Goal: Information Seeking & Learning: Check status

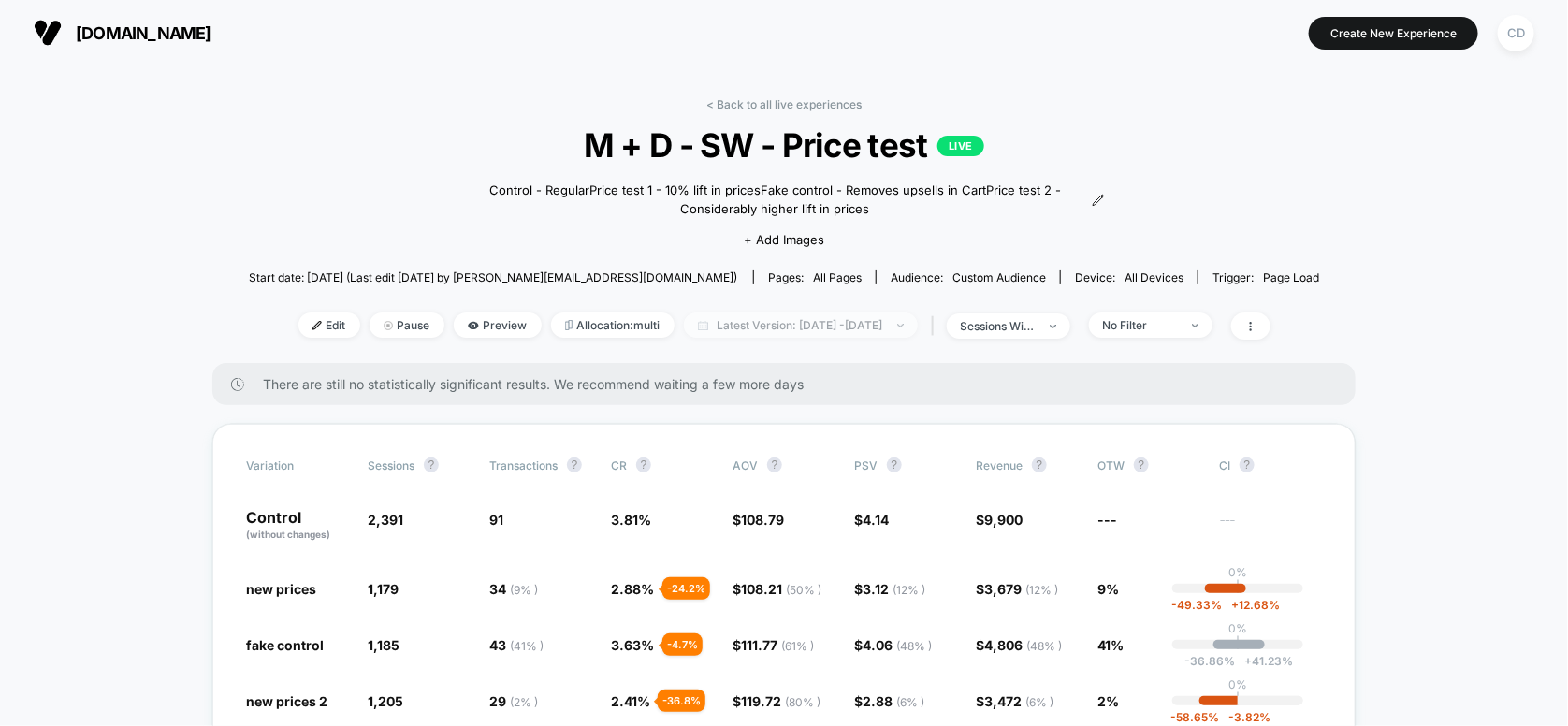
click at [730, 323] on span "Latest Version: [DATE] - [DATE]" at bounding box center [801, 325] width 234 height 25
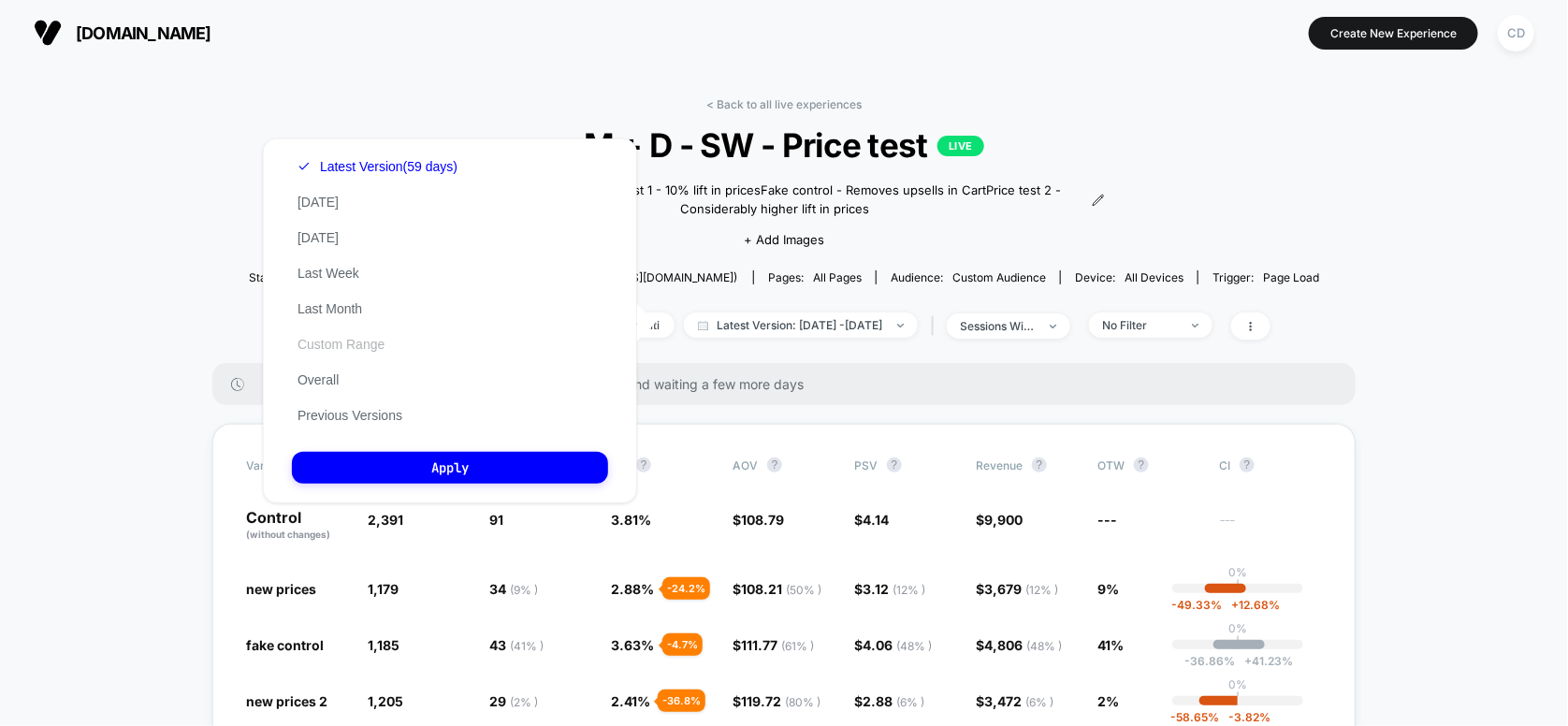
click at [333, 344] on button "Custom Range" at bounding box center [341, 343] width 99 height 17
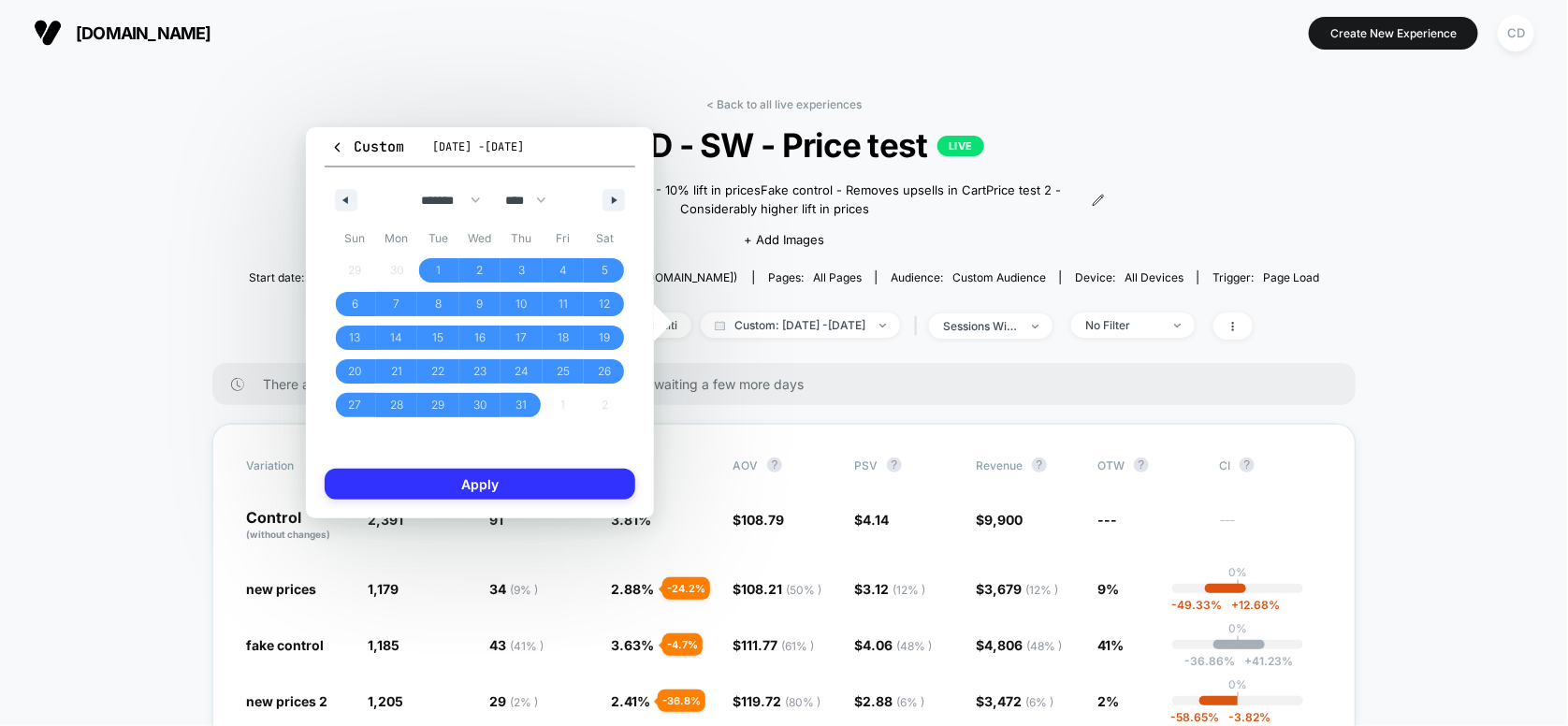
click at [518, 476] on button "Apply" at bounding box center [480, 484] width 310 height 31
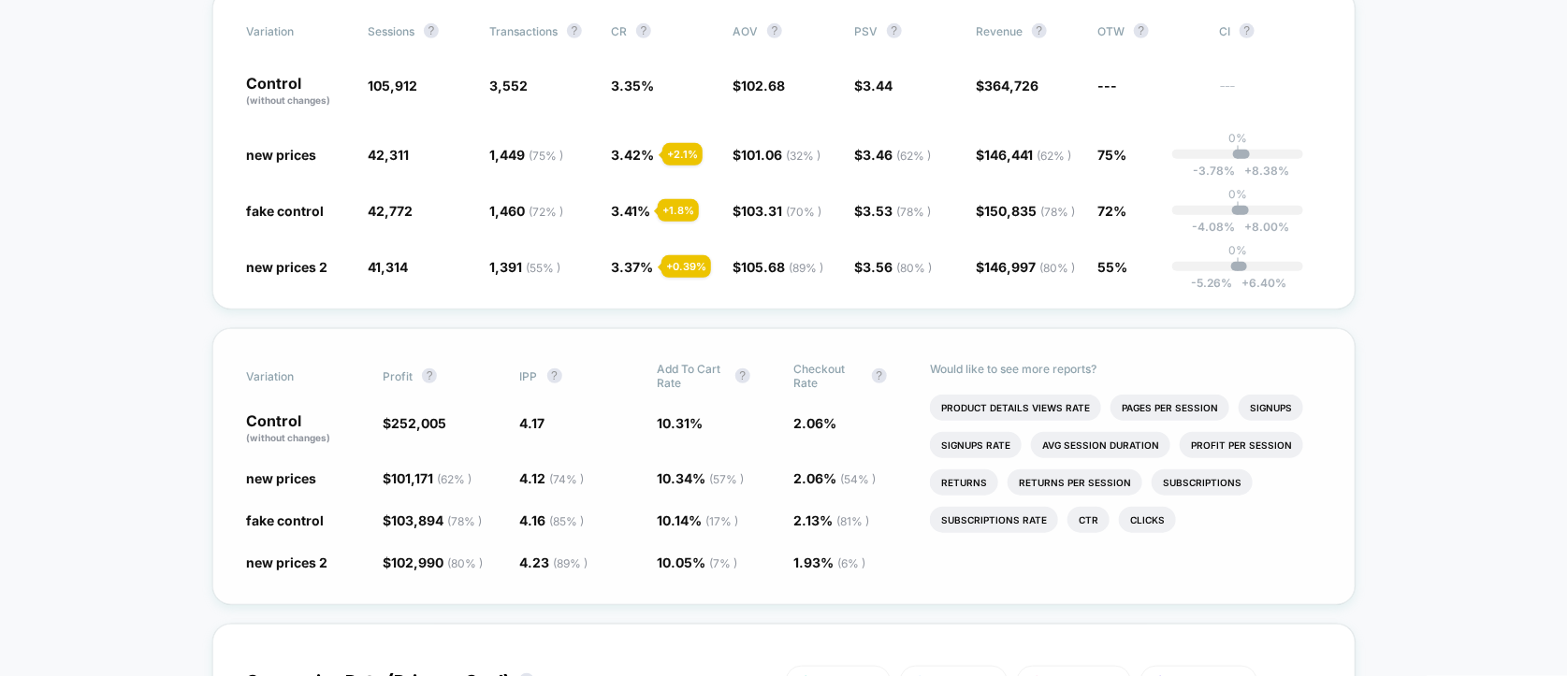
scroll to position [250, 0]
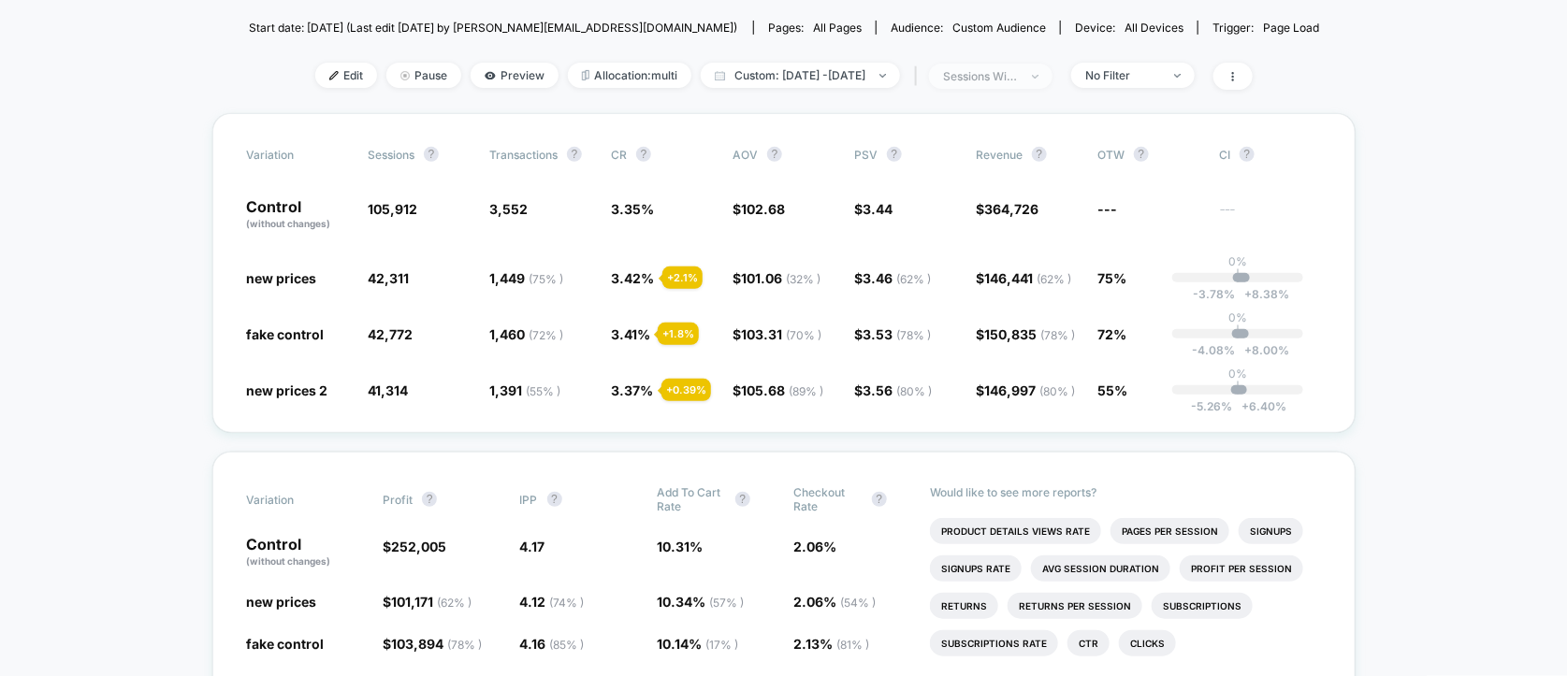
click at [1038, 75] on img at bounding box center [1034, 77] width 7 height 4
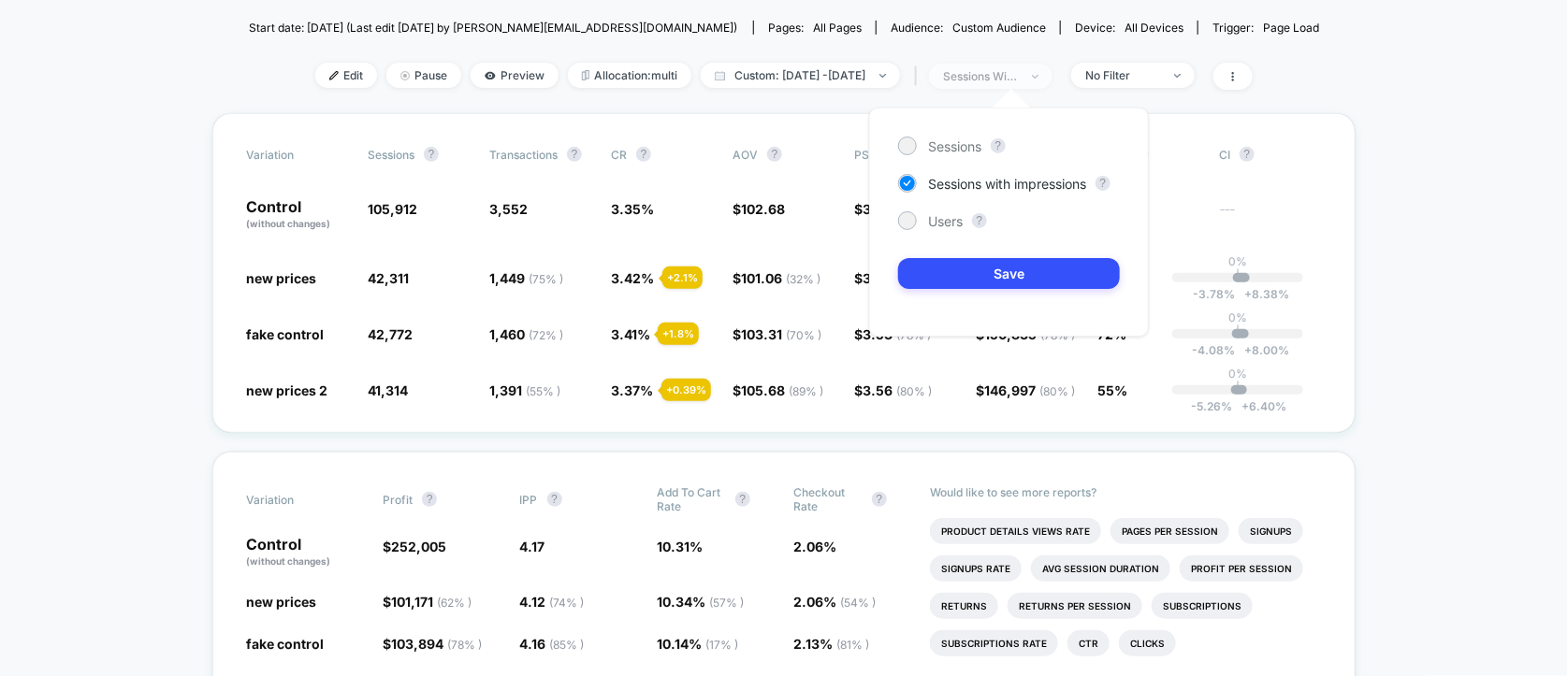
click at [1052, 67] on span "sessions with impression" at bounding box center [990, 76] width 124 height 25
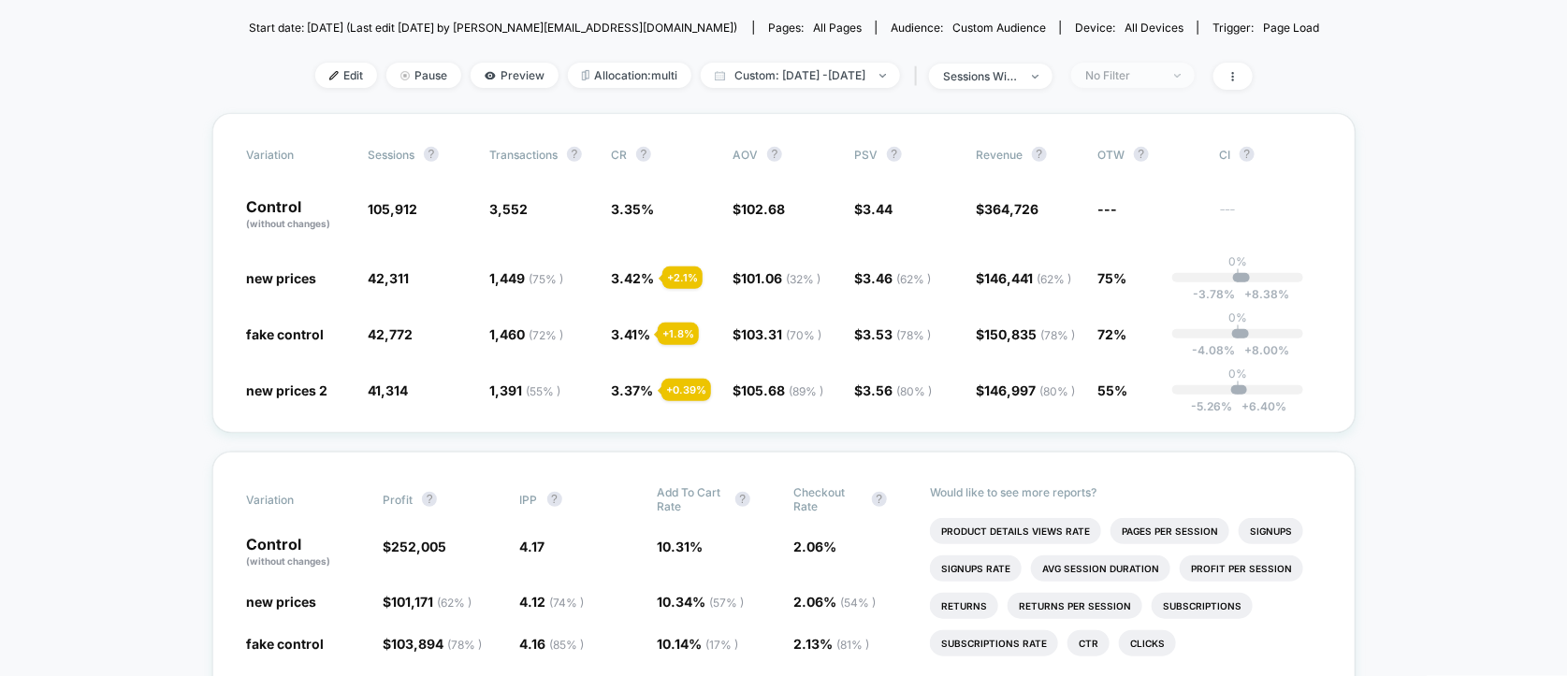
click at [1160, 79] on div "No Filter" at bounding box center [1122, 75] width 75 height 14
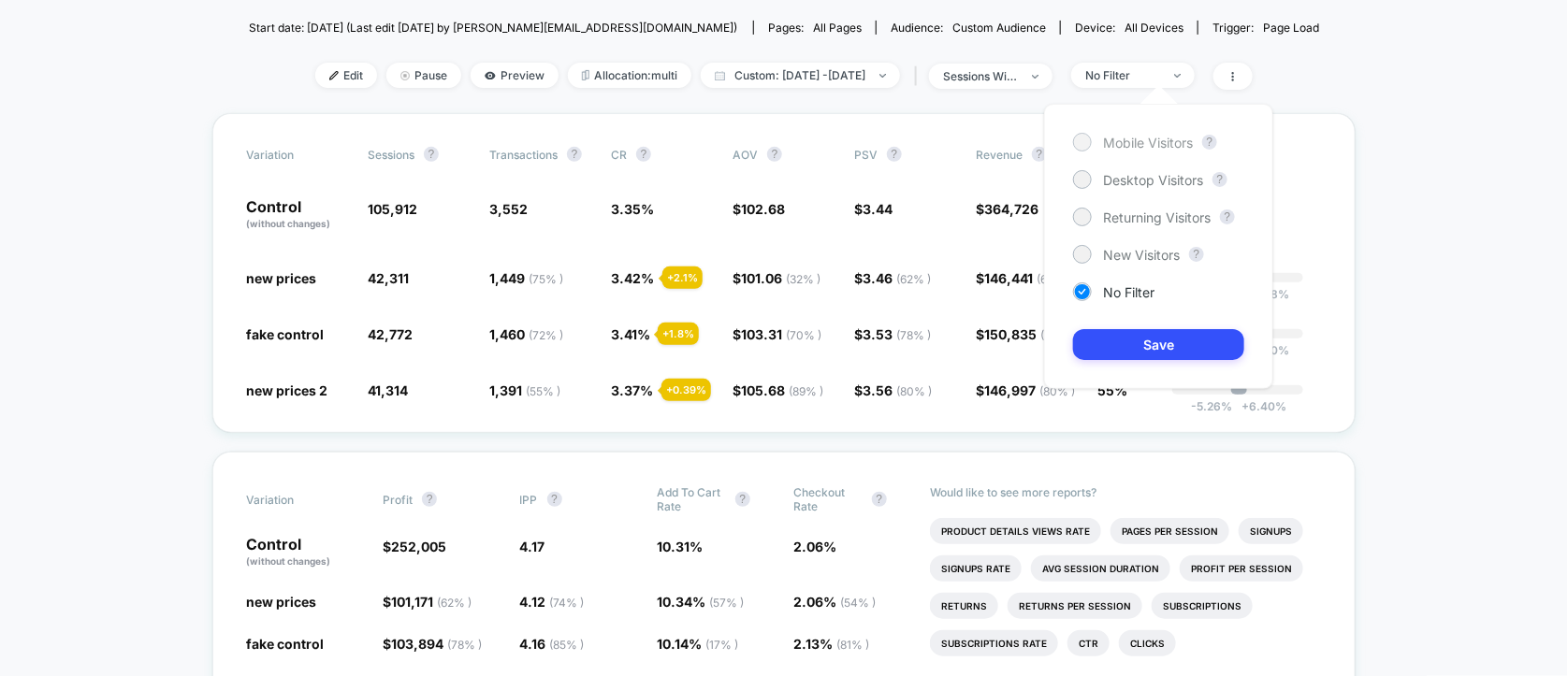
click at [1080, 139] on div at bounding box center [1081, 141] width 14 height 14
click at [1128, 341] on button "Save" at bounding box center [1158, 344] width 171 height 31
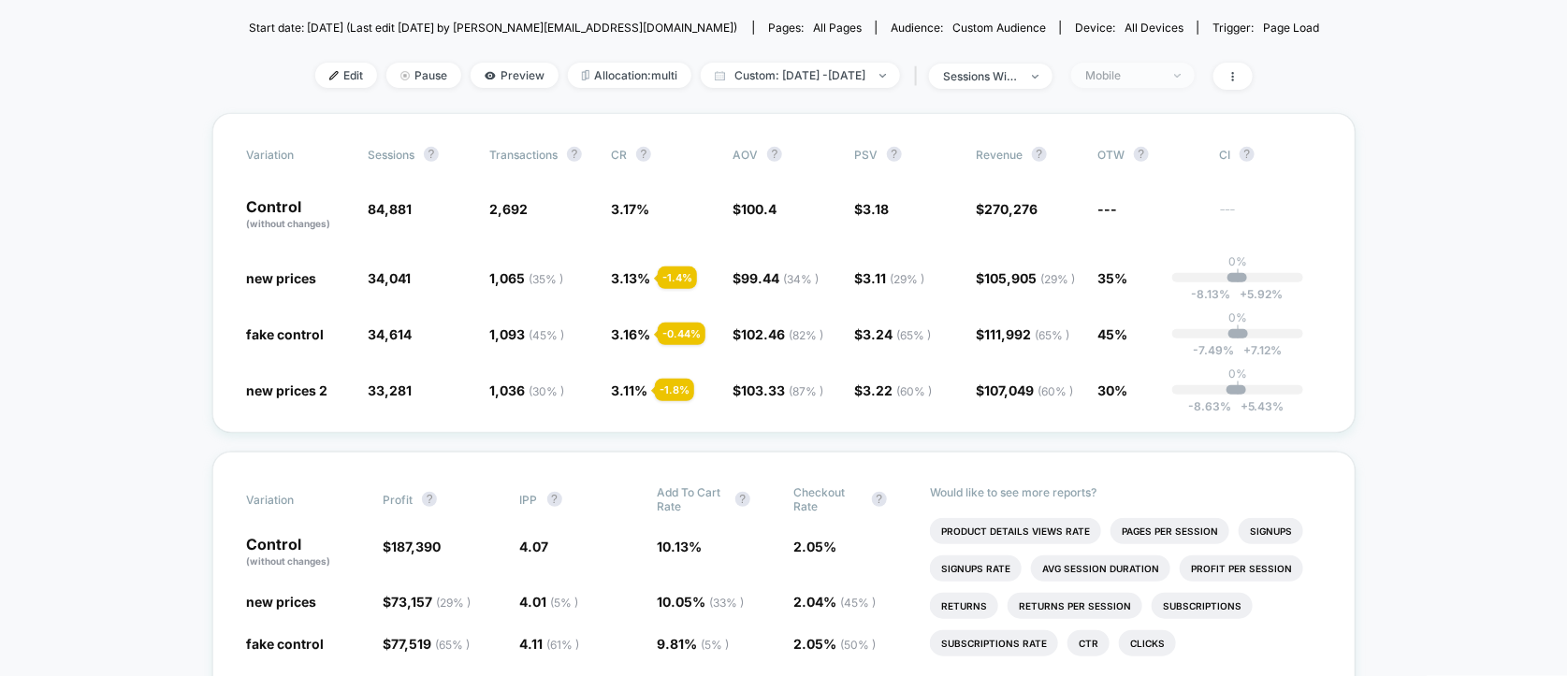
click at [1194, 74] on span "Mobile" at bounding box center [1133, 75] width 124 height 25
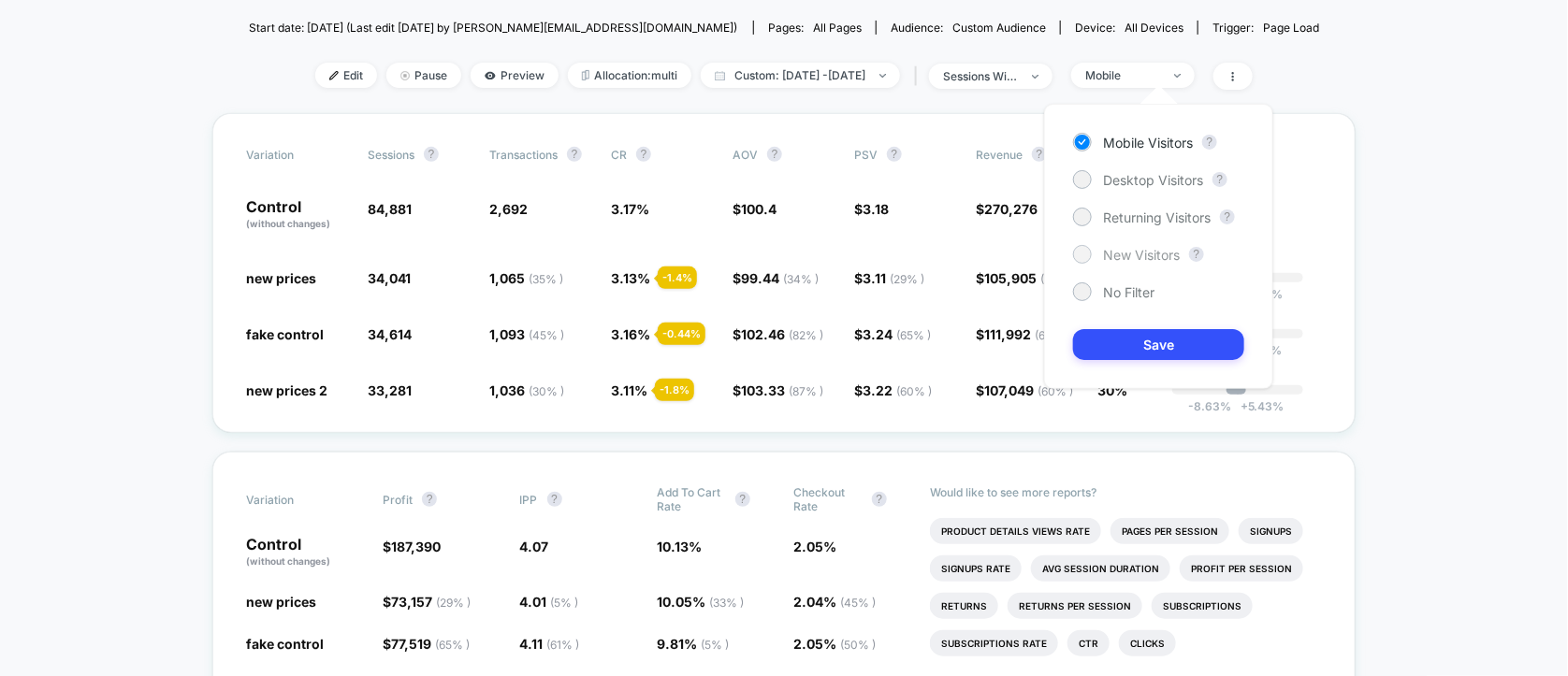
click at [1082, 253] on div at bounding box center [1081, 254] width 14 height 14
click at [1119, 352] on button "Save" at bounding box center [1158, 344] width 171 height 31
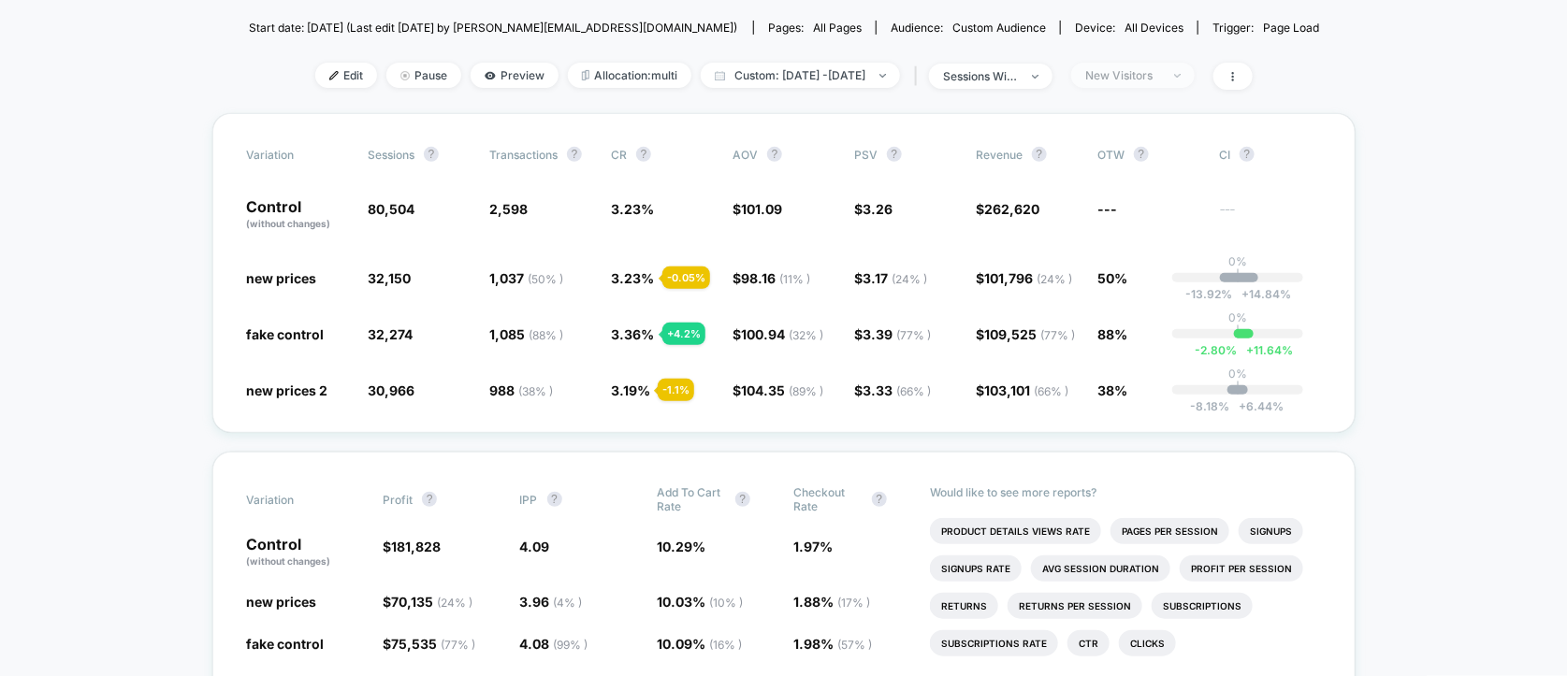
click at [1146, 75] on div "New Visitors" at bounding box center [1122, 75] width 75 height 14
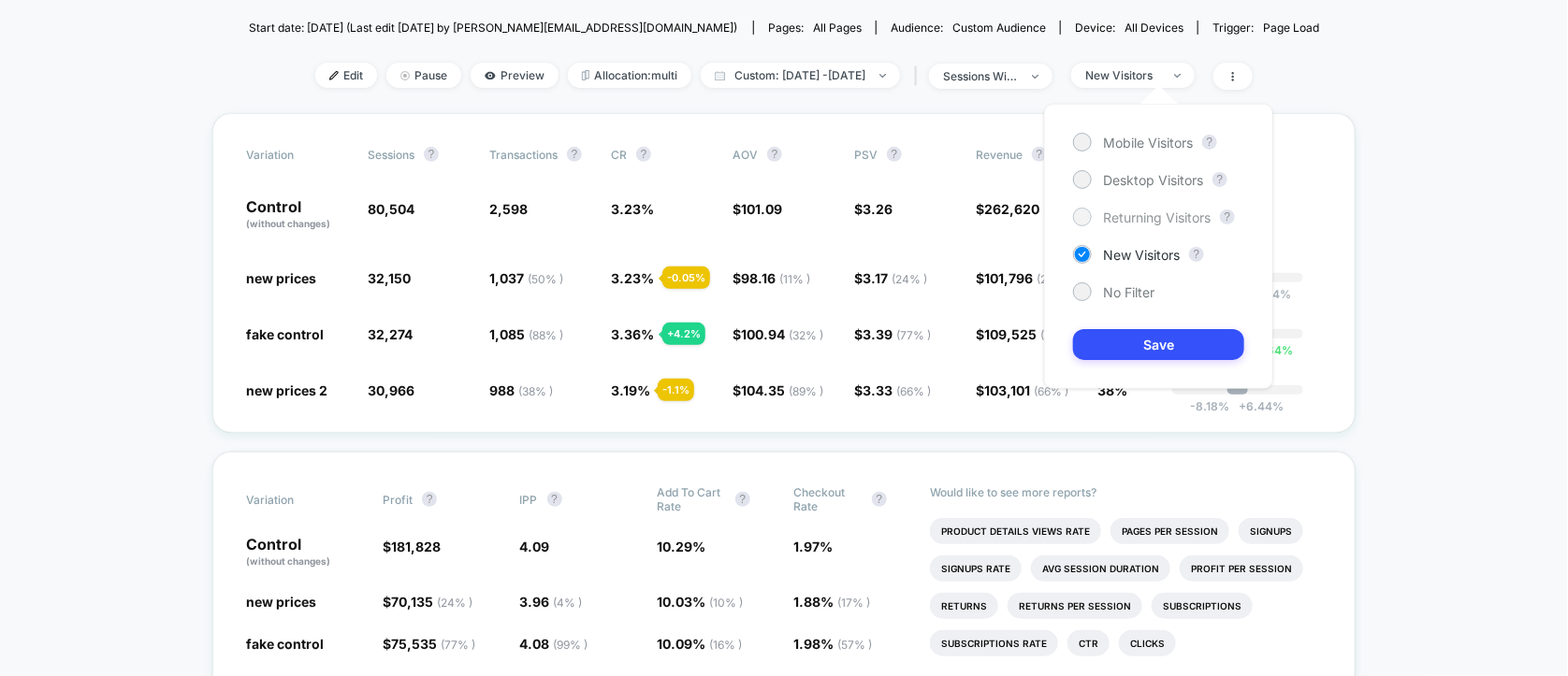
click at [1078, 215] on div at bounding box center [1081, 217] width 14 height 14
click at [1099, 331] on button "Save" at bounding box center [1158, 344] width 171 height 31
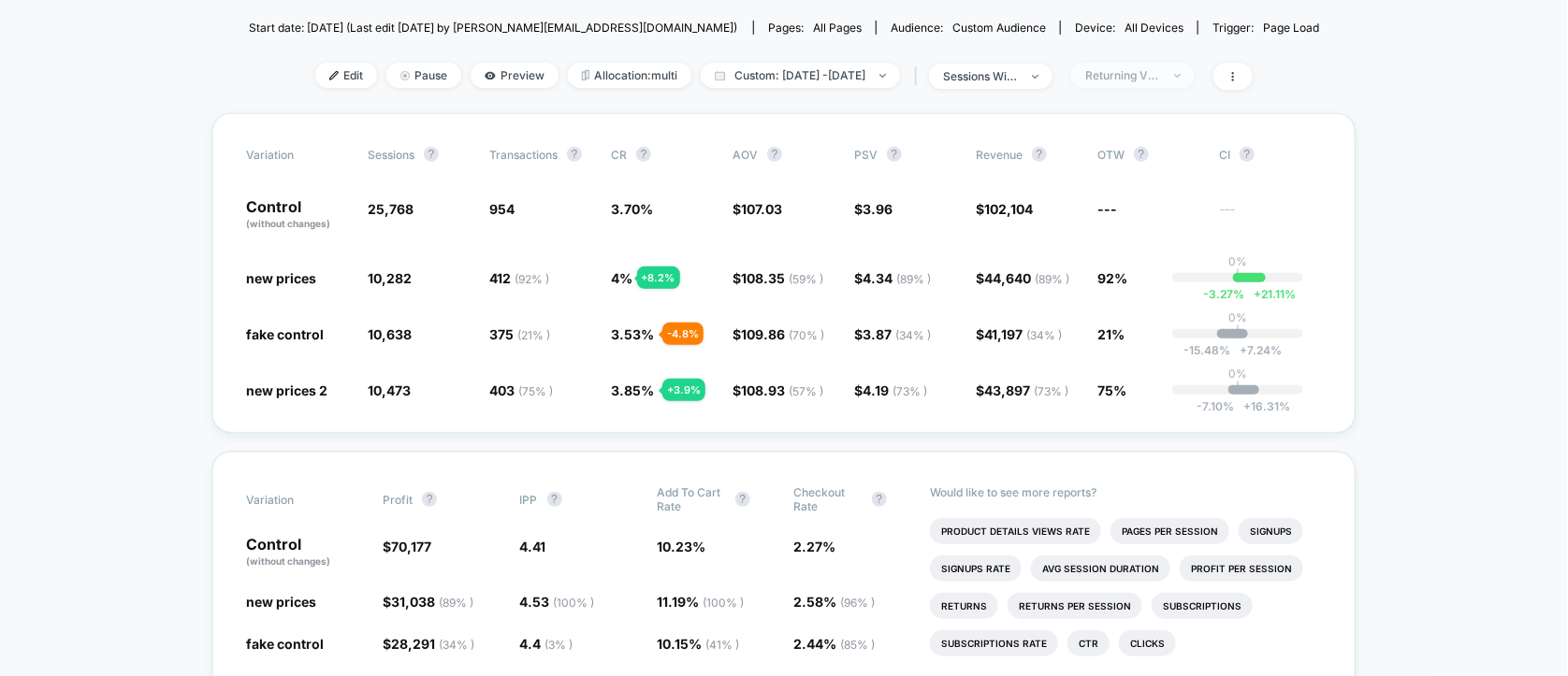
click at [1160, 75] on div "Returning Visitors" at bounding box center [1122, 75] width 75 height 14
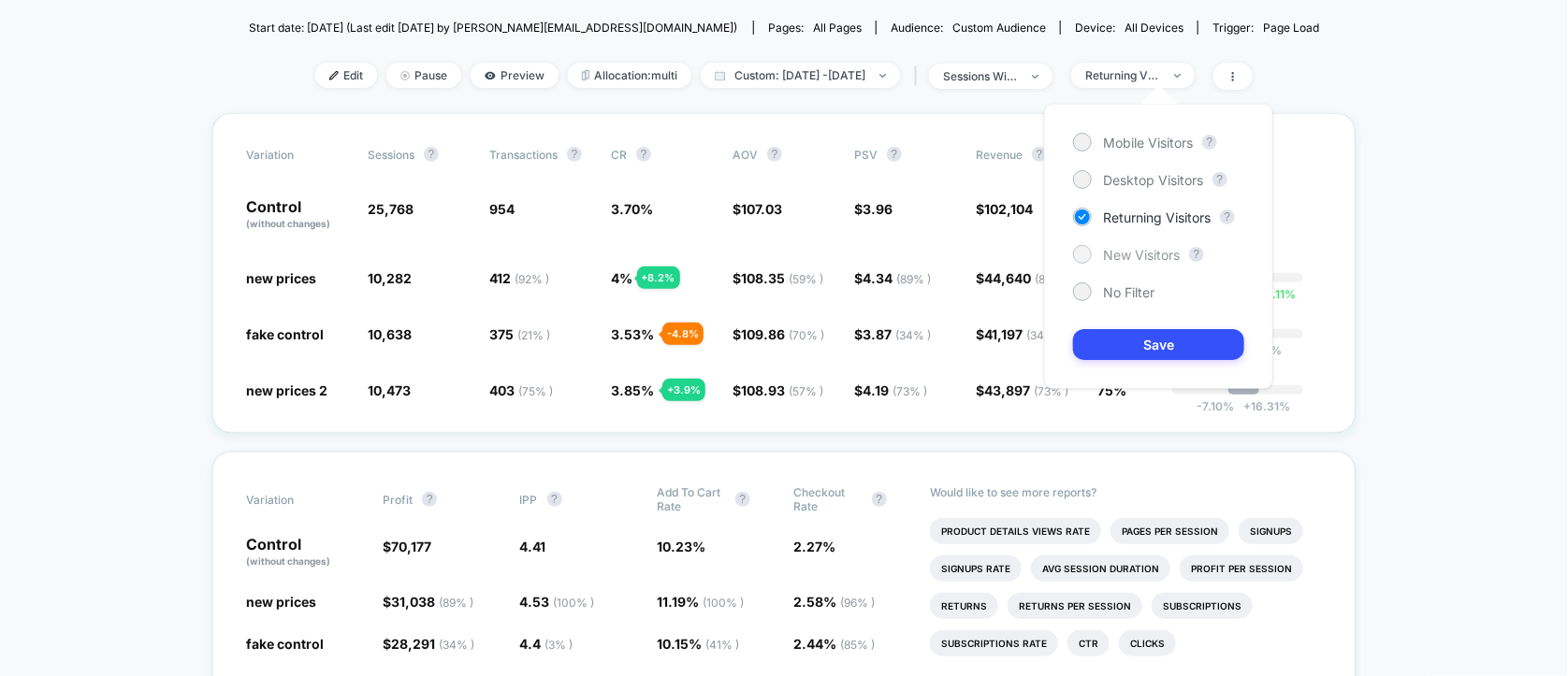
click at [1079, 255] on div at bounding box center [1081, 254] width 14 height 14
click at [1142, 352] on button "Save" at bounding box center [1158, 344] width 171 height 31
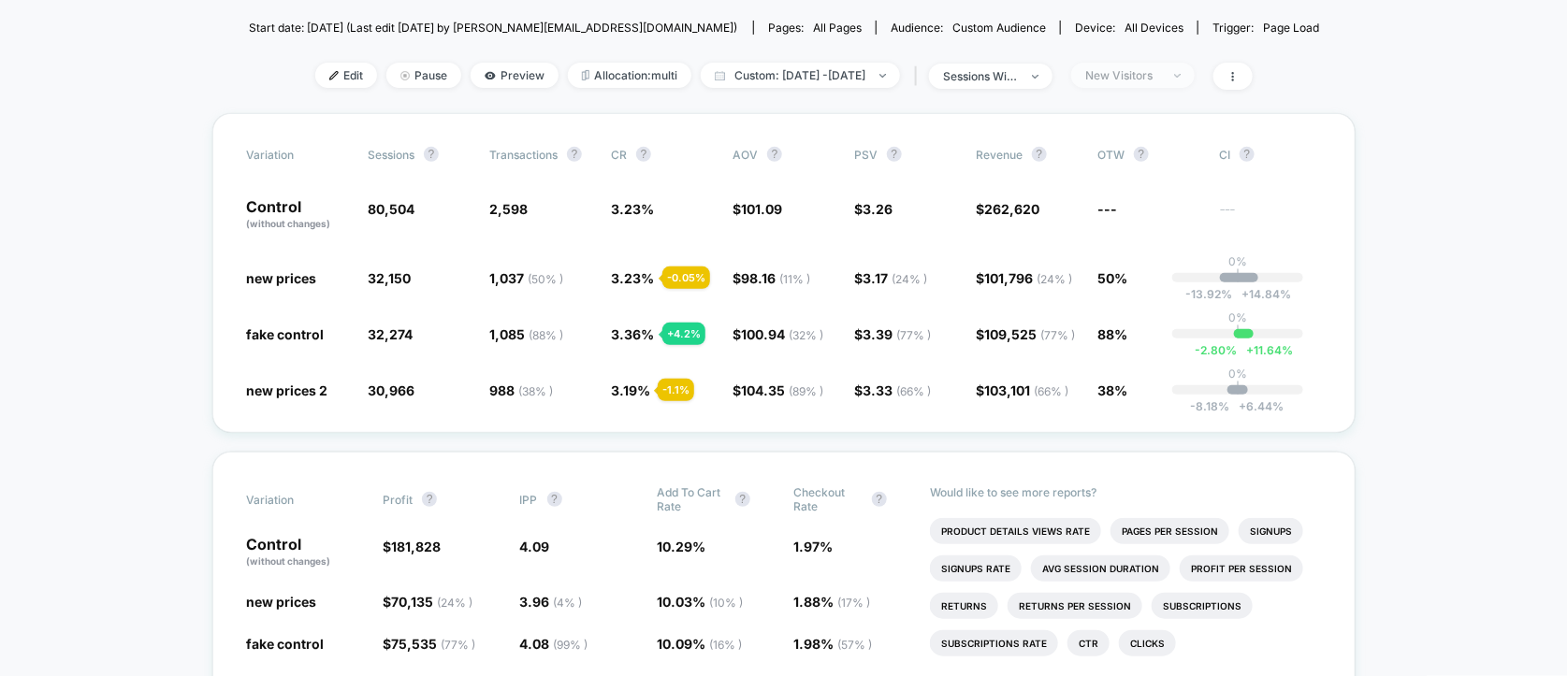
click at [1160, 73] on div "New Visitors" at bounding box center [1122, 75] width 75 height 14
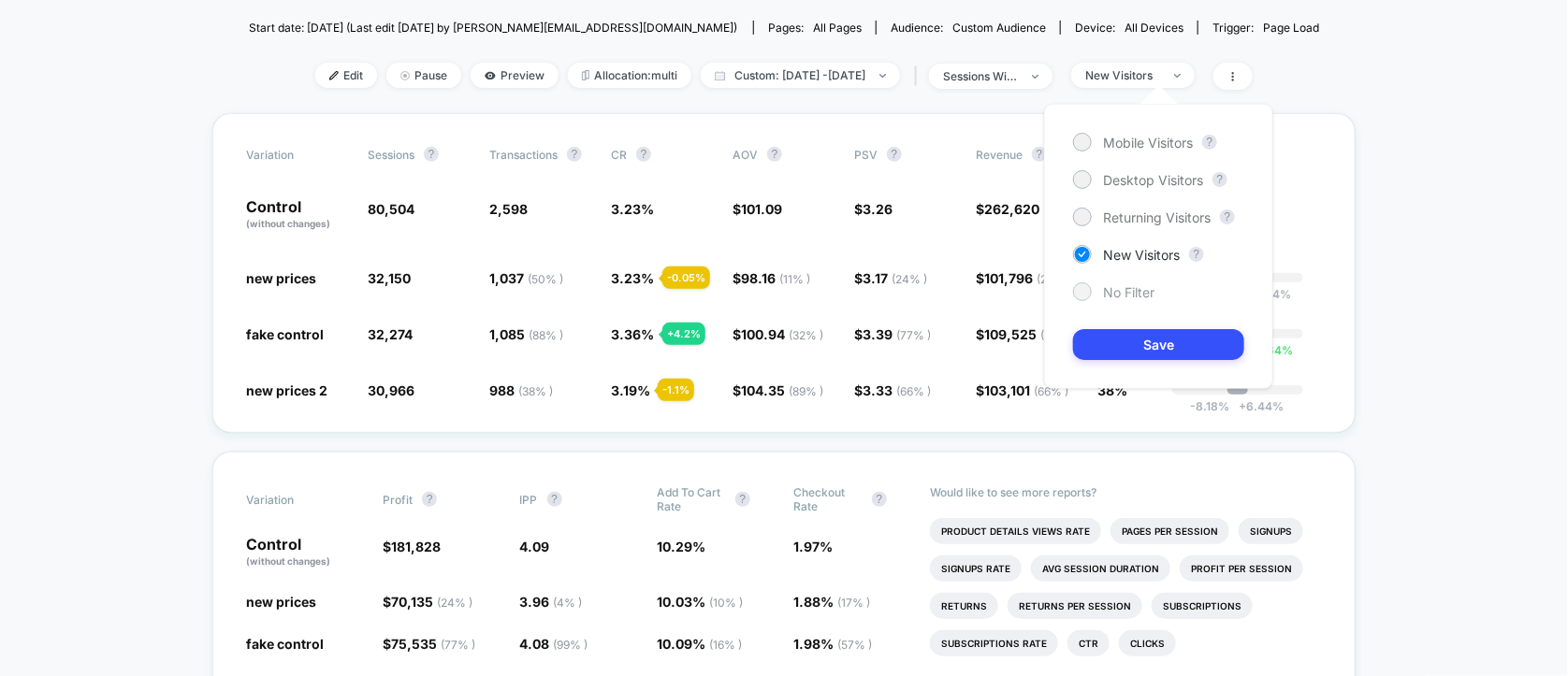
click at [1088, 291] on div at bounding box center [1081, 291] width 14 height 14
click at [1112, 332] on button "Save" at bounding box center [1158, 344] width 171 height 31
